Goal: Find specific page/section: Find specific page/section

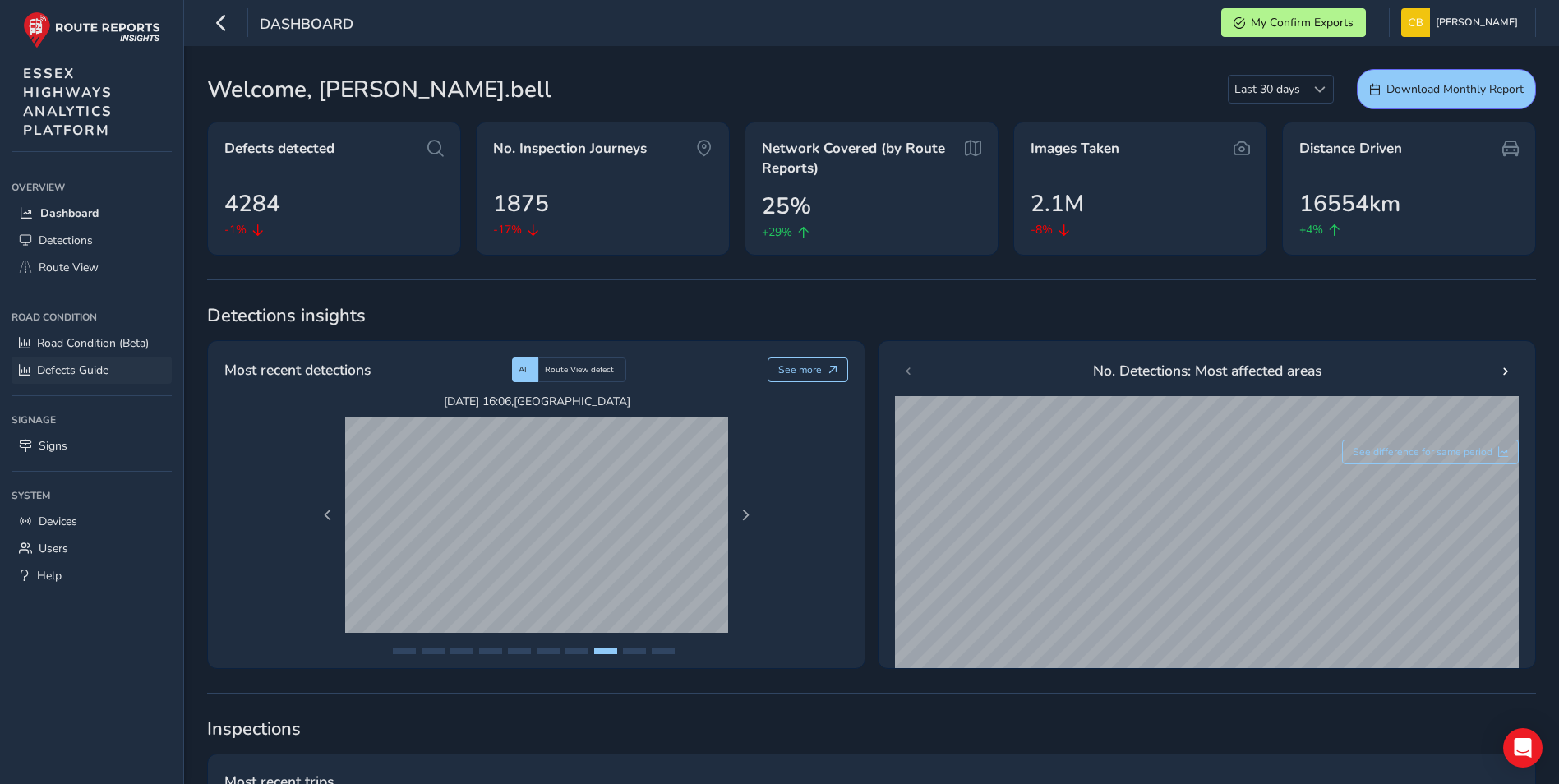
scroll to position [62, 0]
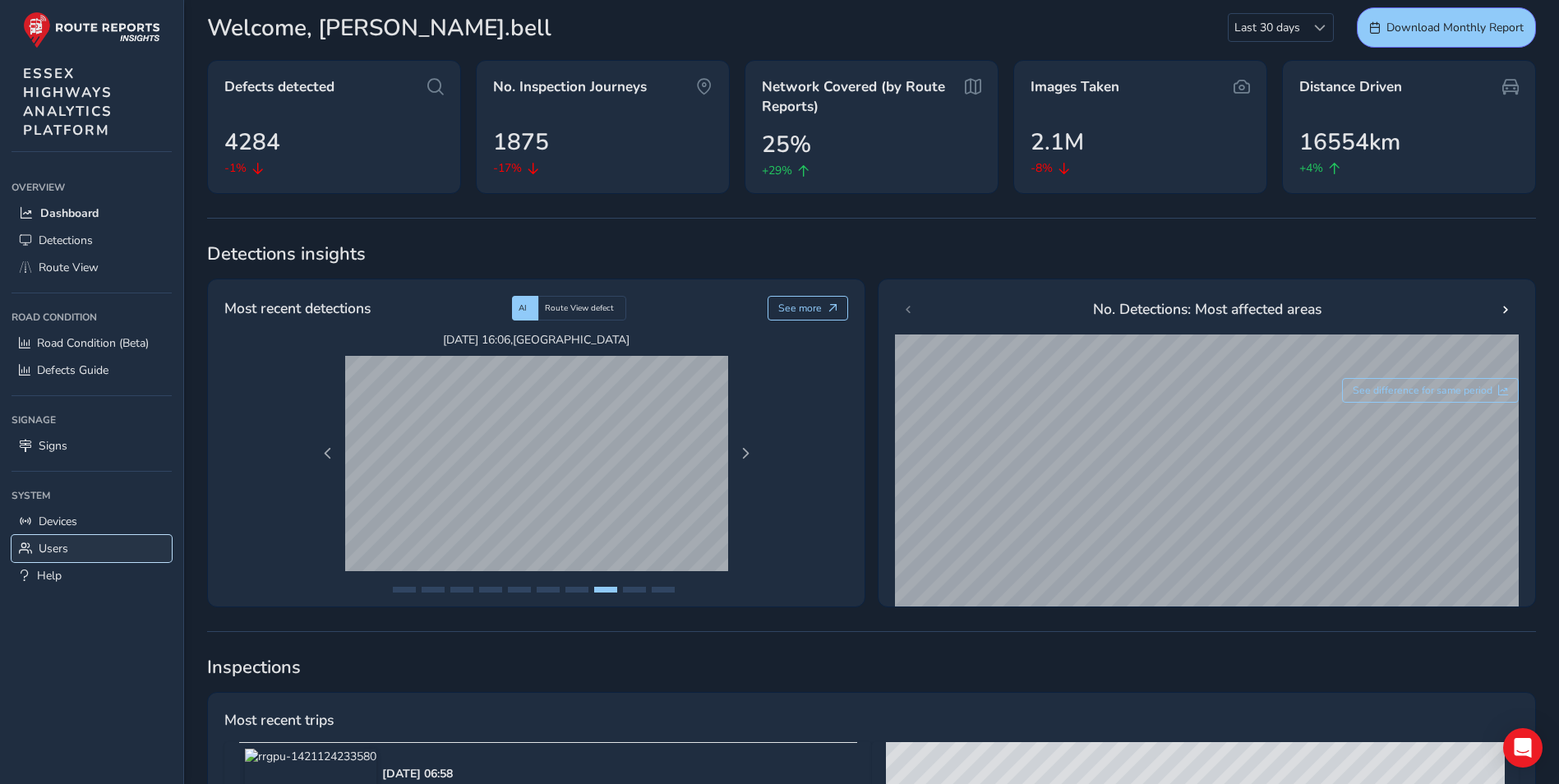
click at [51, 545] on span "Users" at bounding box center [53, 548] width 30 height 16
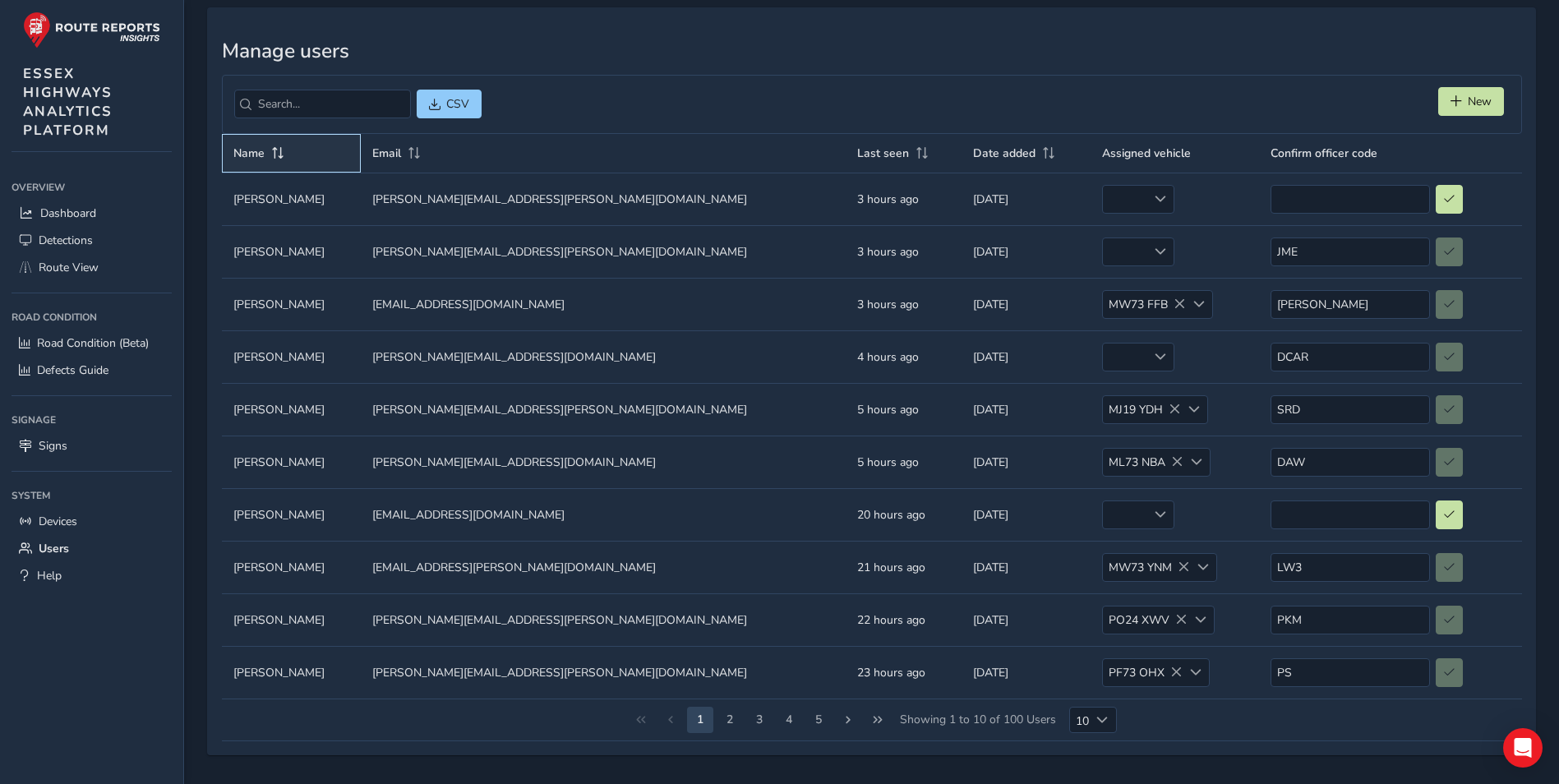
click at [247, 153] on span "Name" at bounding box center [248, 153] width 31 height 16
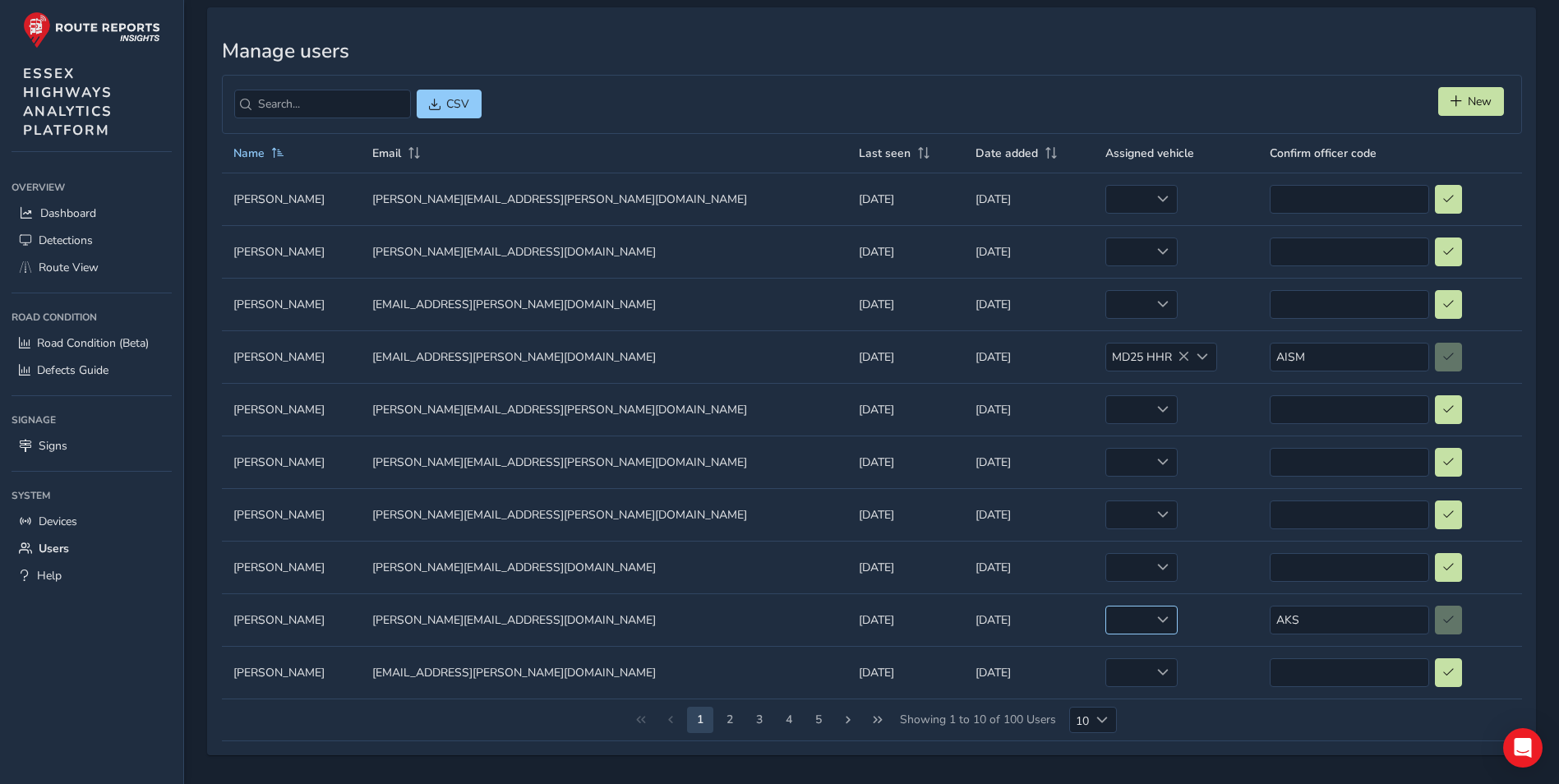
click at [1157, 619] on span at bounding box center [1163, 619] width 11 height 11
click at [1085, 584] on li "ML73 NCV" at bounding box center [1071, 585] width 86 height 27
click at [57, 213] on span "Dashboard" at bounding box center [68, 213] width 56 height 16
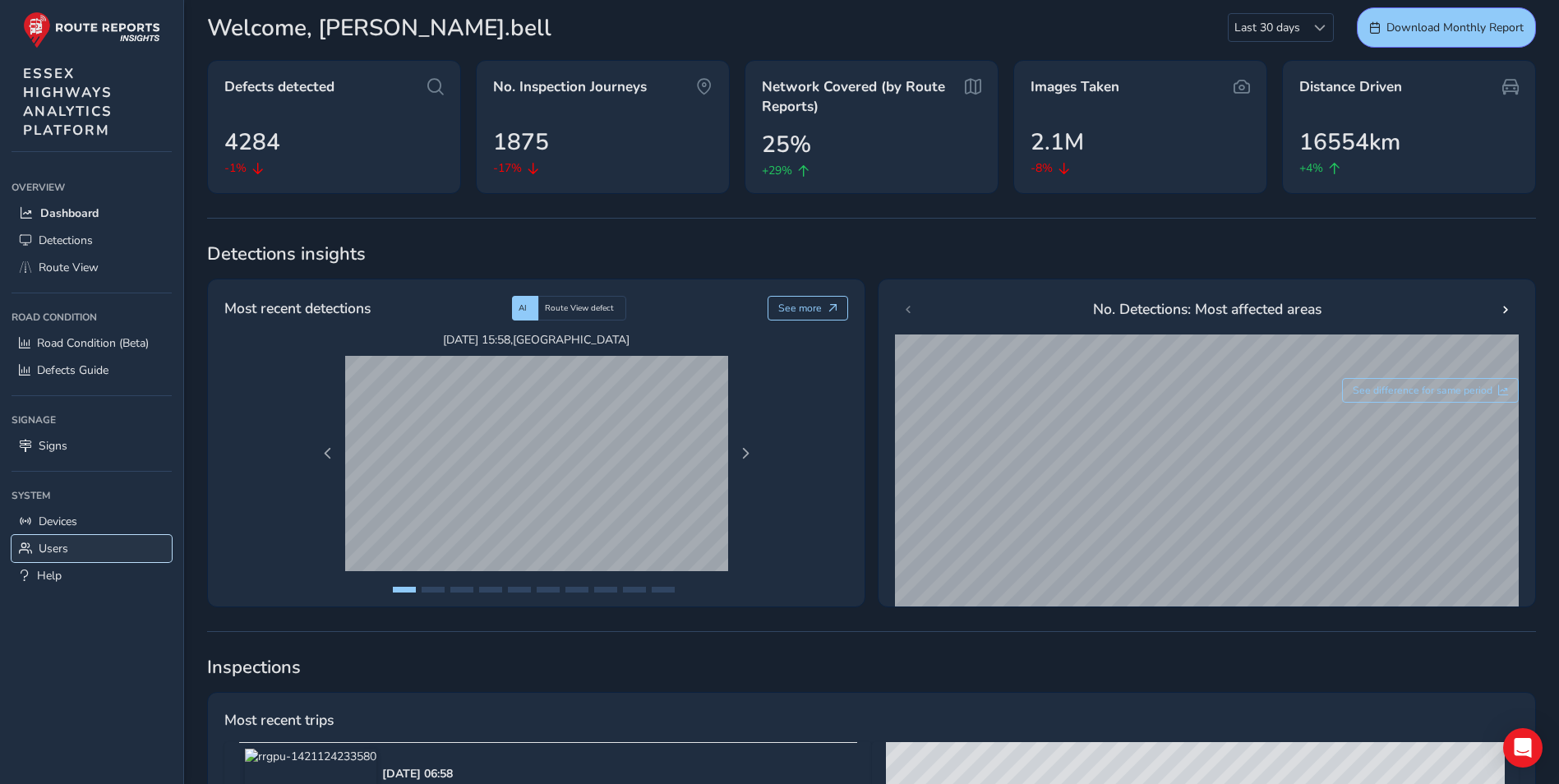
click at [54, 548] on span "Users" at bounding box center [53, 548] width 30 height 16
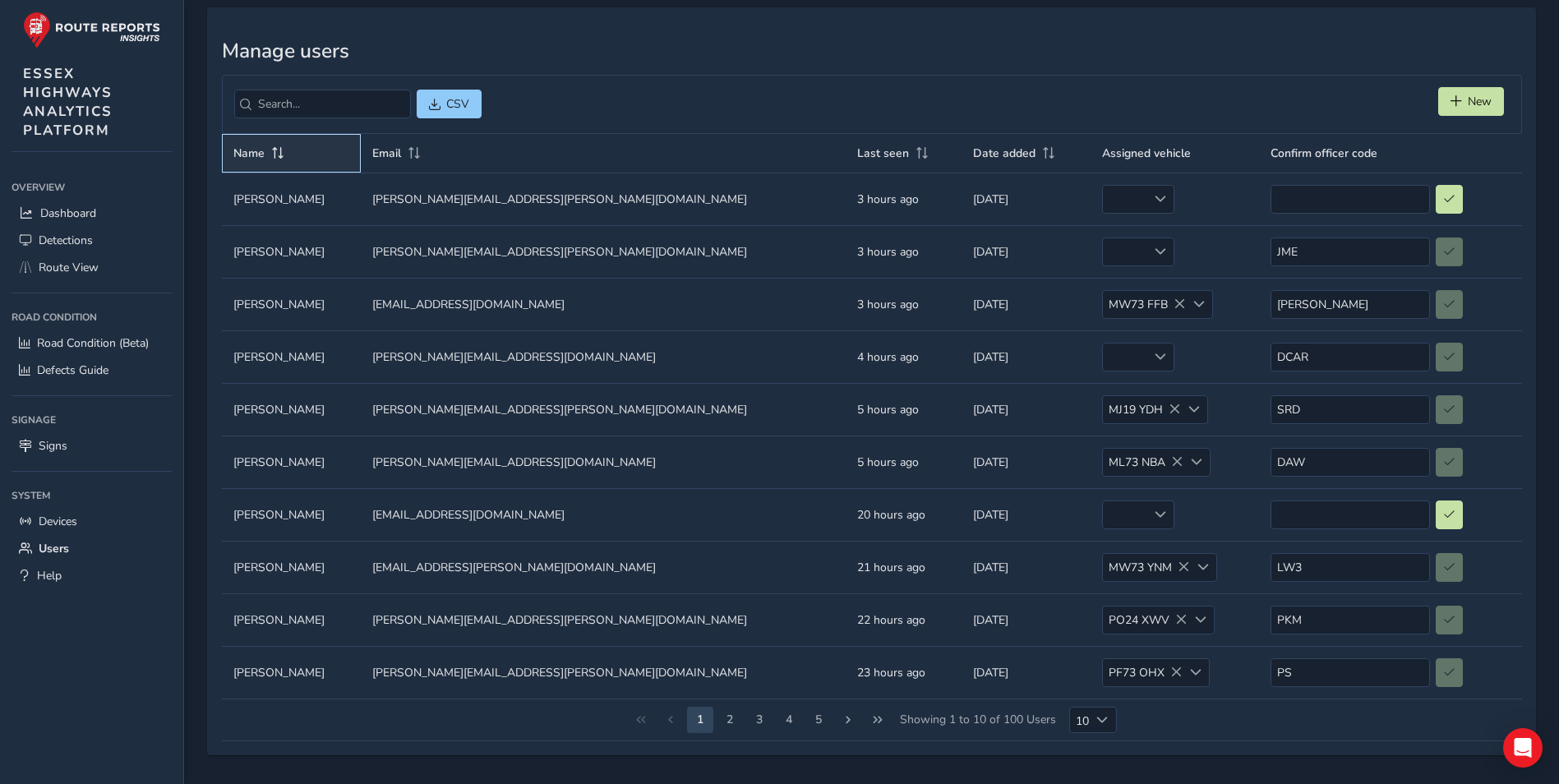
click at [254, 148] on span "Name" at bounding box center [248, 153] width 31 height 16
